Goal: Navigation & Orientation: Find specific page/section

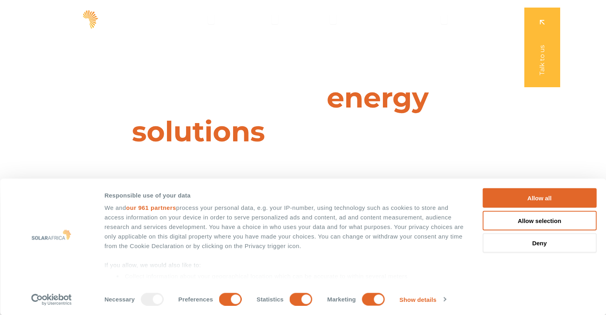
click at [206, 21] on span "Solutions" at bounding box center [191, 20] width 30 height 10
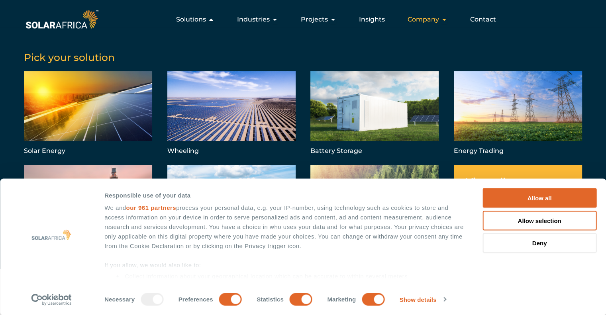
click at [443, 22] on icon "Menu" at bounding box center [444, 19] width 6 height 6
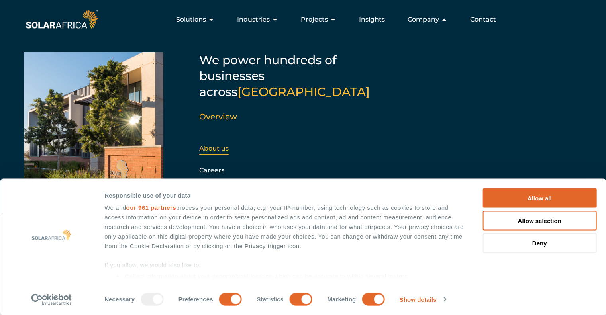
click at [215, 145] on link "About us" at bounding box center [213, 149] width 29 height 8
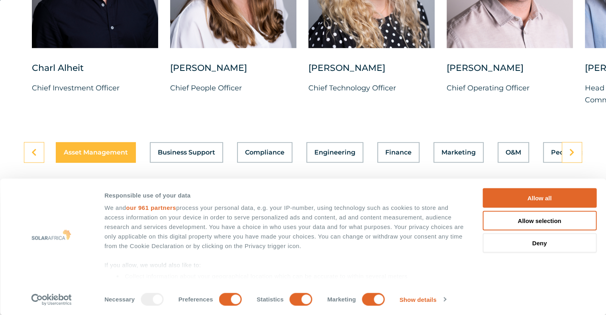
scroll to position [2190, 0]
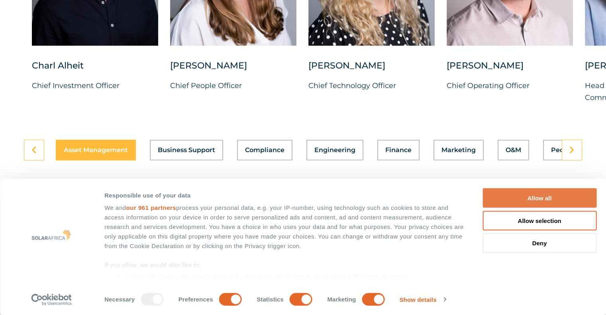
click at [553, 194] on button "Allow all" at bounding box center [539, 198] width 114 height 20
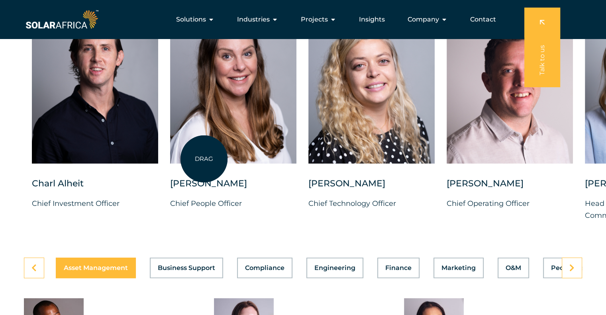
scroll to position [2031, 0]
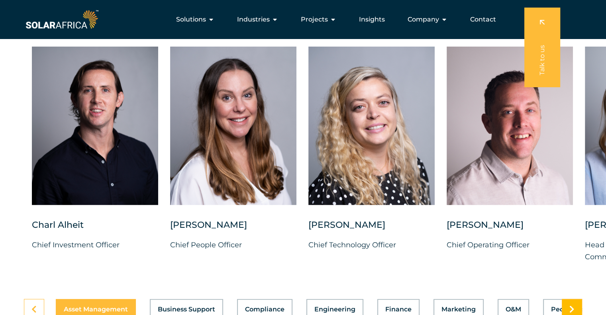
click at [567, 299] on link at bounding box center [571, 309] width 20 height 21
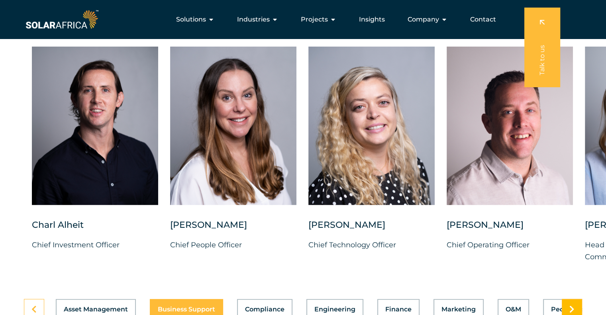
click at [567, 299] on link at bounding box center [571, 309] width 20 height 21
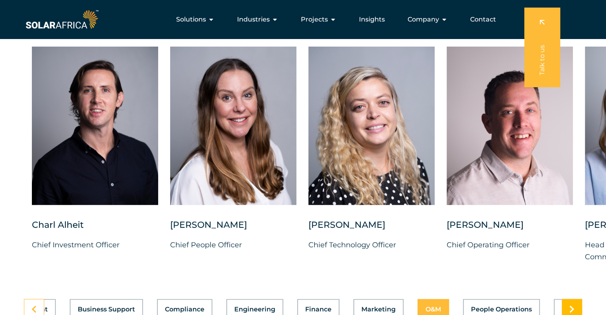
click at [567, 299] on link at bounding box center [571, 309] width 20 height 21
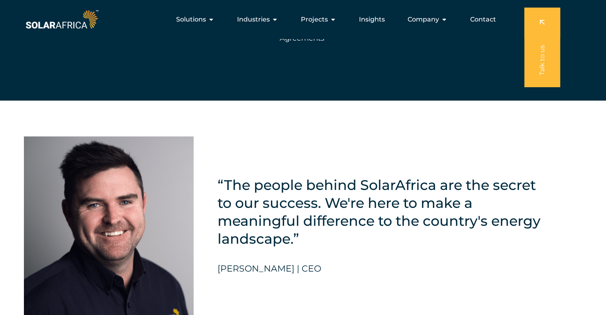
scroll to position [1728, 0]
